Goal: Find contact information: Find contact information

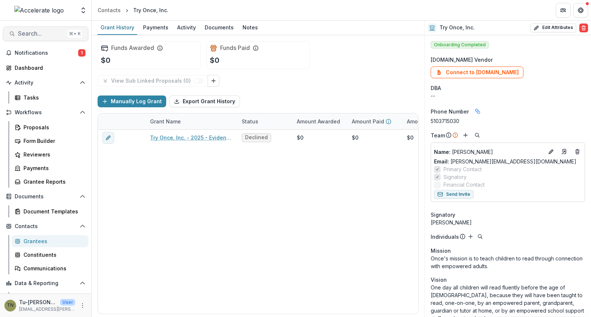
click at [51, 32] on span "Search..." at bounding box center [41, 33] width 47 height 7
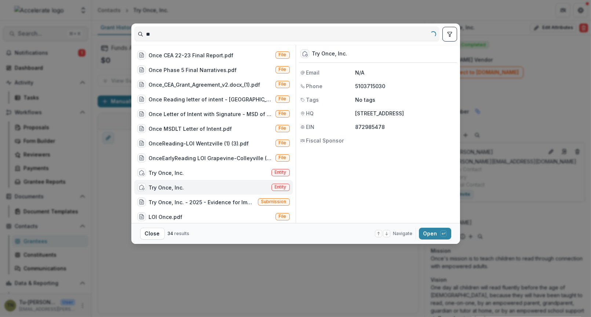
type input "*"
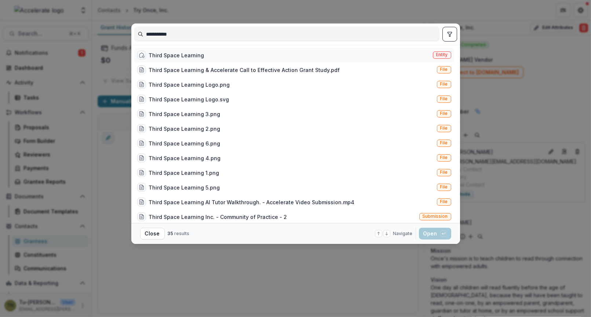
type input "**********"
click at [191, 53] on div "Third Space Learning" at bounding box center [176, 55] width 55 height 8
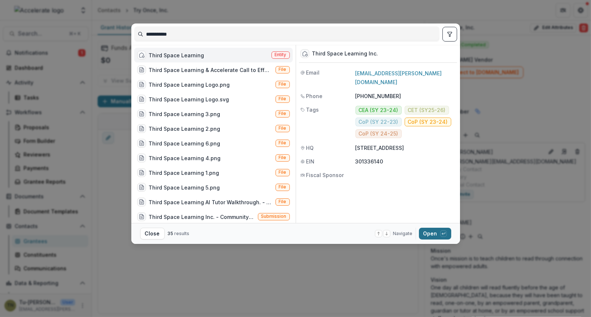
click at [433, 233] on button "Open with enter key" at bounding box center [435, 234] width 32 height 12
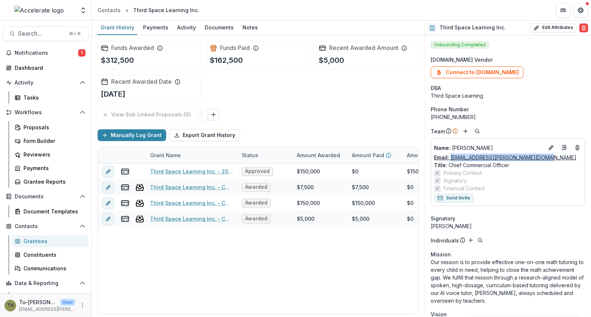
drag, startPoint x: 549, startPoint y: 155, endPoint x: 451, endPoint y: 160, distance: 98.2
click at [451, 160] on div "Email: rob.langman@thirdspacelearning.com" at bounding box center [508, 157] width 148 height 8
copy link "rob.langman@thirdspacelearning.com"
